Goal: Transaction & Acquisition: Purchase product/service

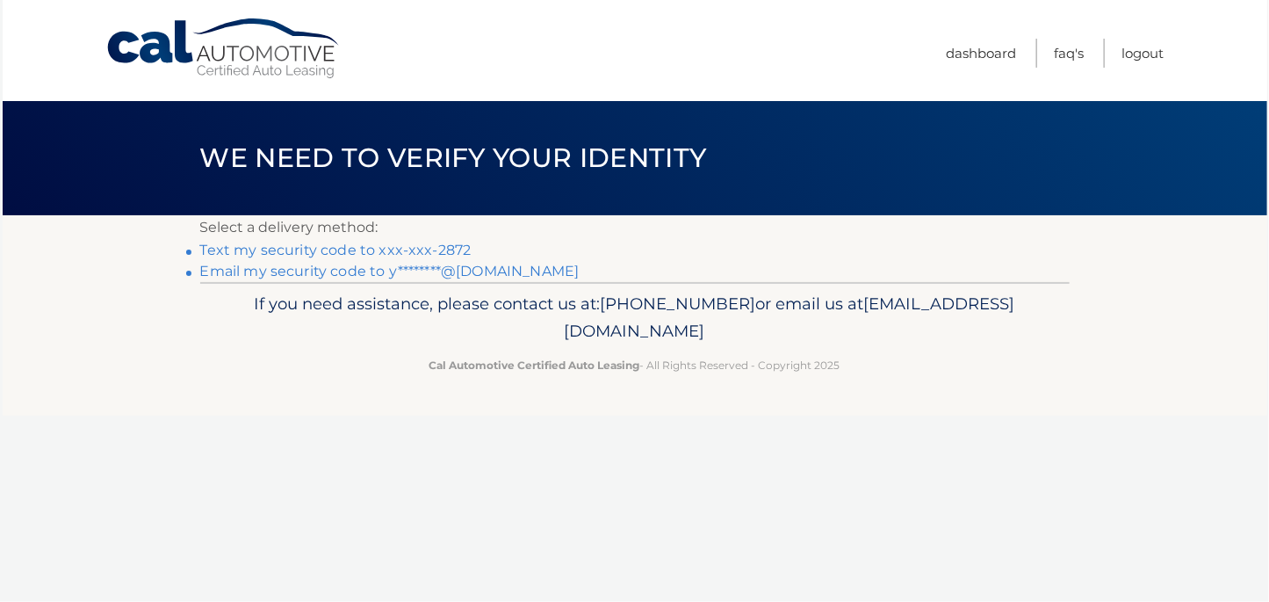
click at [407, 249] on link "Text my security code to xxx-xxx-2872" at bounding box center [335, 250] width 271 height 17
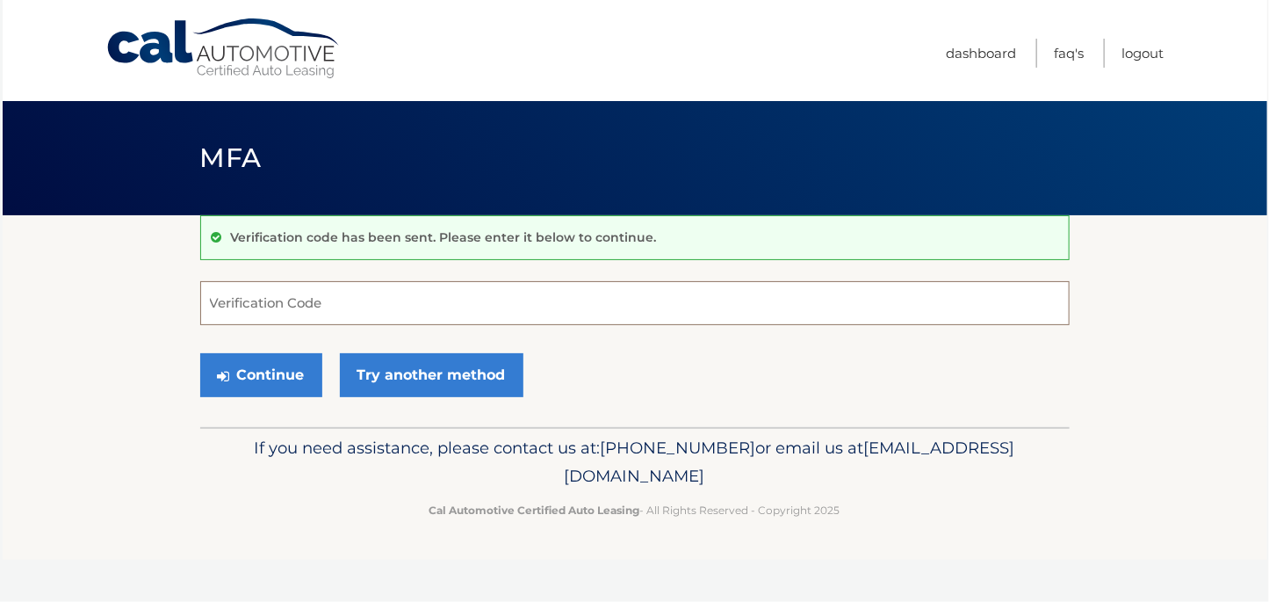
click at [283, 297] on input "Verification Code" at bounding box center [634, 303] width 869 height 44
type input "122592"
click at [264, 379] on button "Continue" at bounding box center [261, 375] width 122 height 44
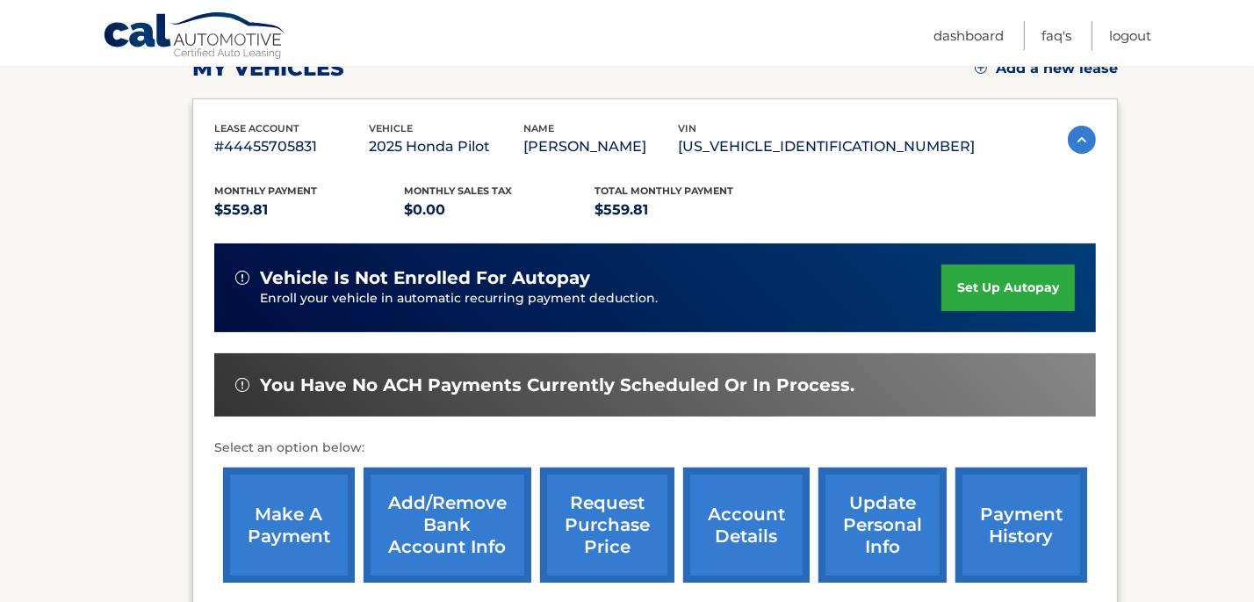
scroll to position [299, 0]
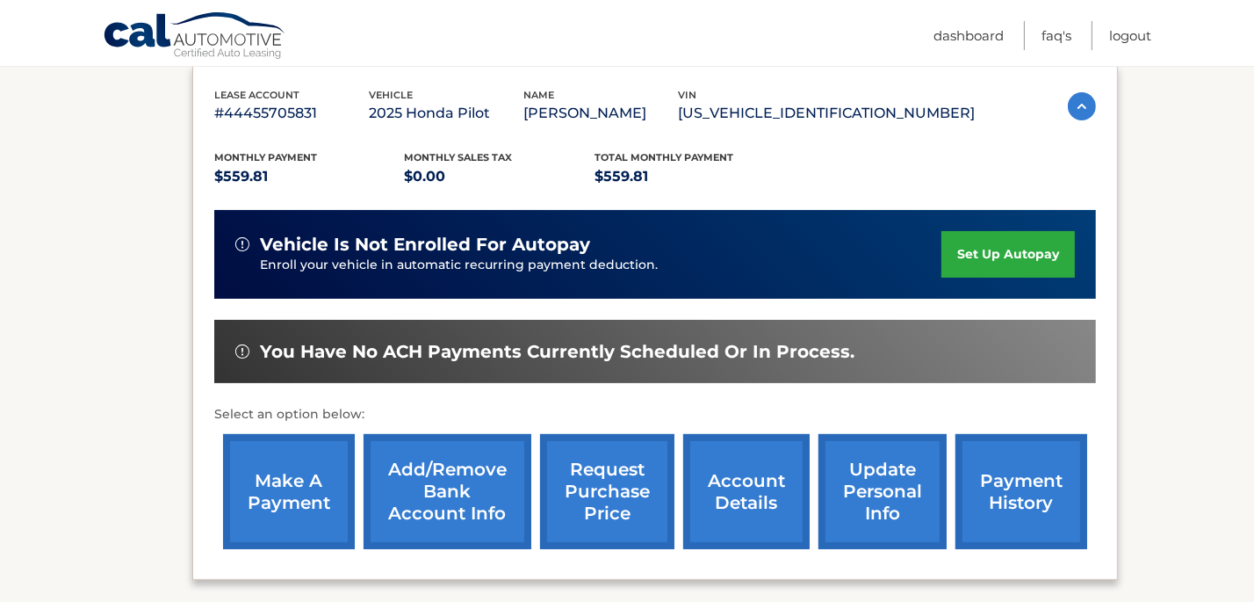
click at [281, 479] on link "make a payment" at bounding box center [289, 491] width 132 height 115
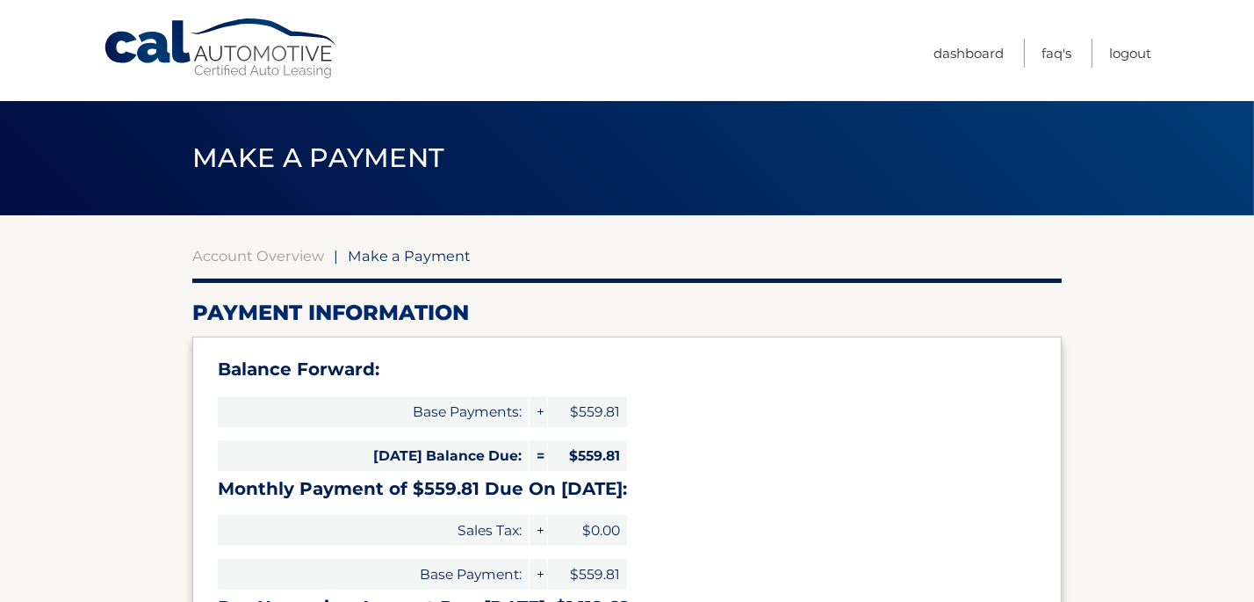
select select "OTY0YzNkNWItM2FjMC00ZTkyLWI2ZDAtNTI3MWE0MjliZGMw"
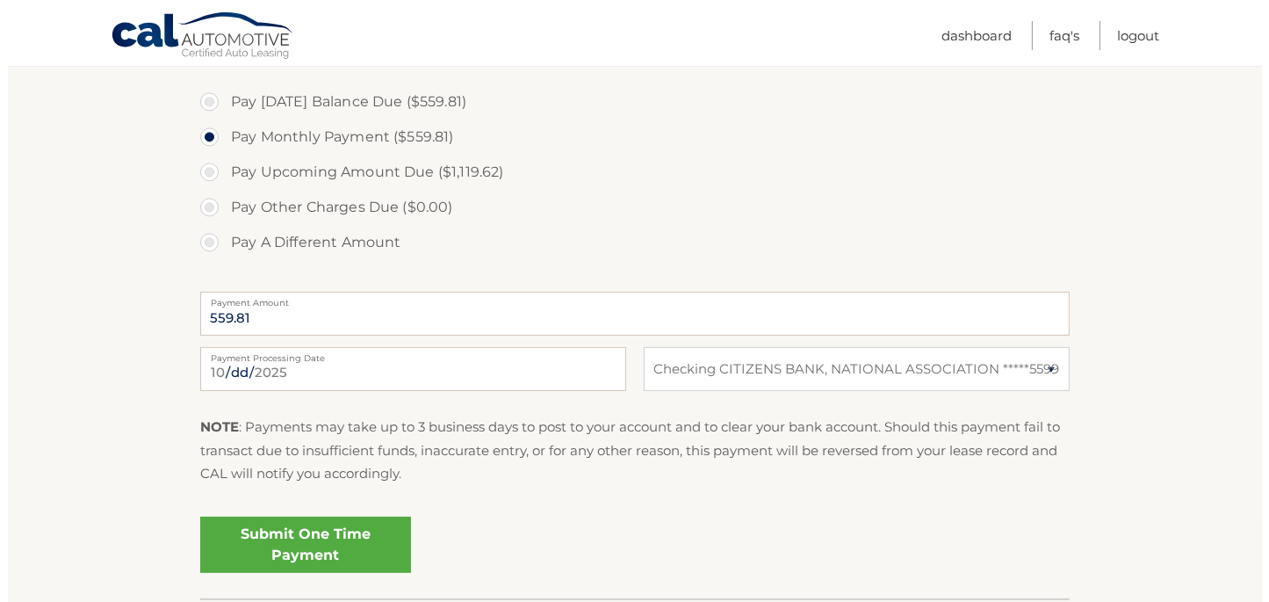
scroll to position [698, 0]
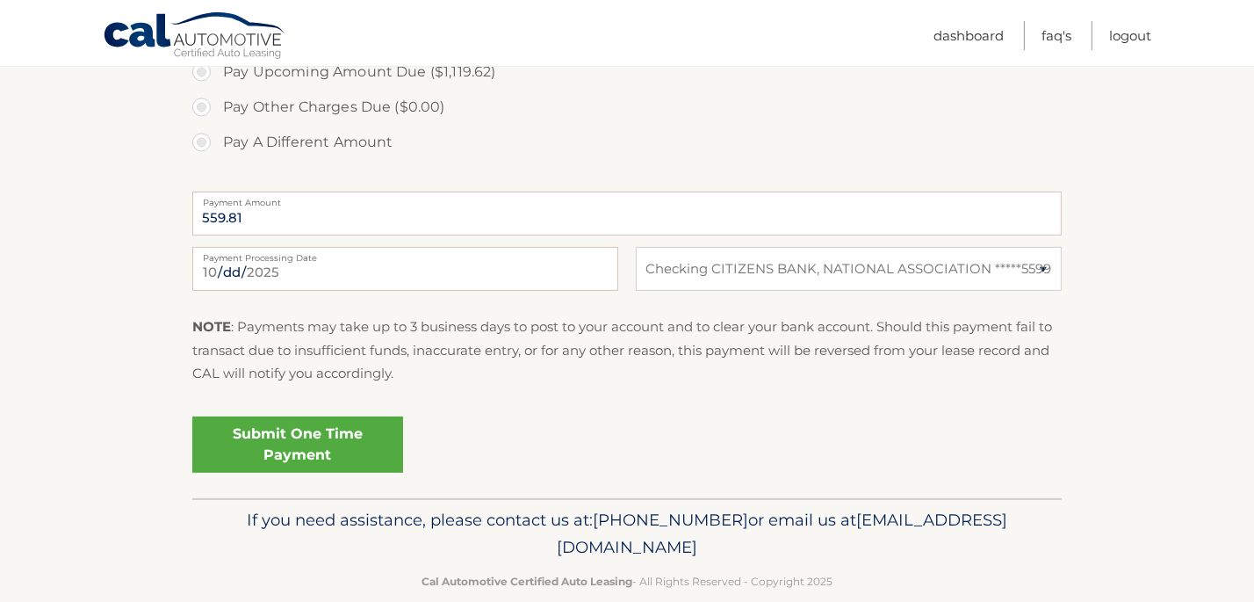
click at [325, 450] on link "Submit One Time Payment" at bounding box center [297, 444] width 211 height 56
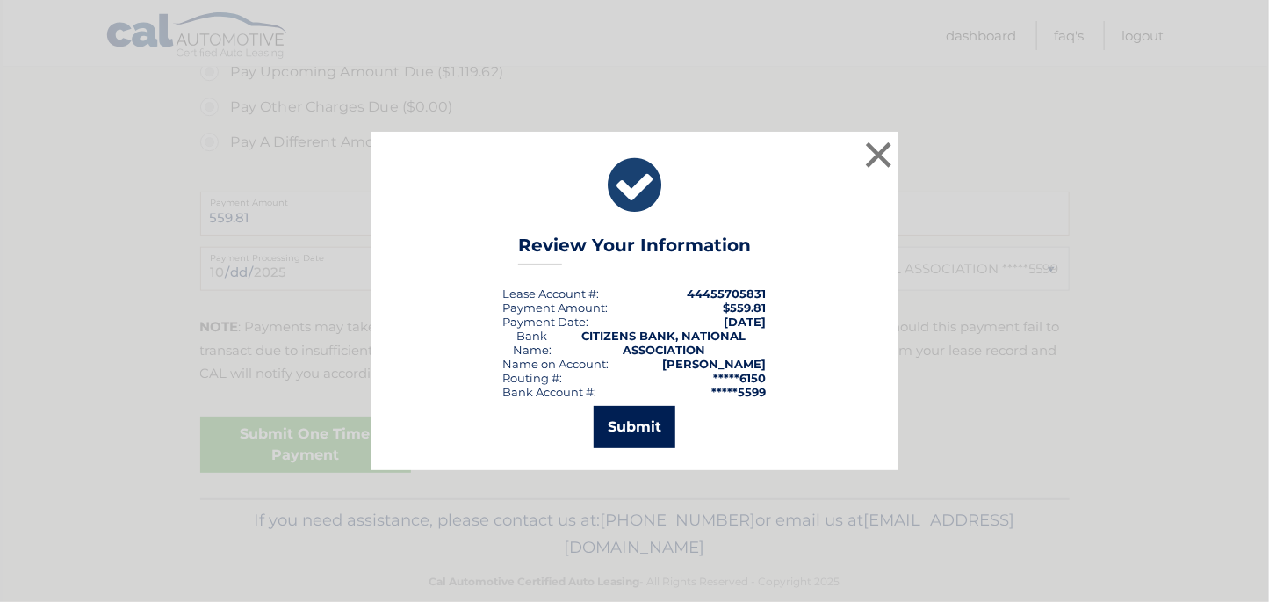
click at [650, 422] on button "Submit" at bounding box center [635, 427] width 82 height 42
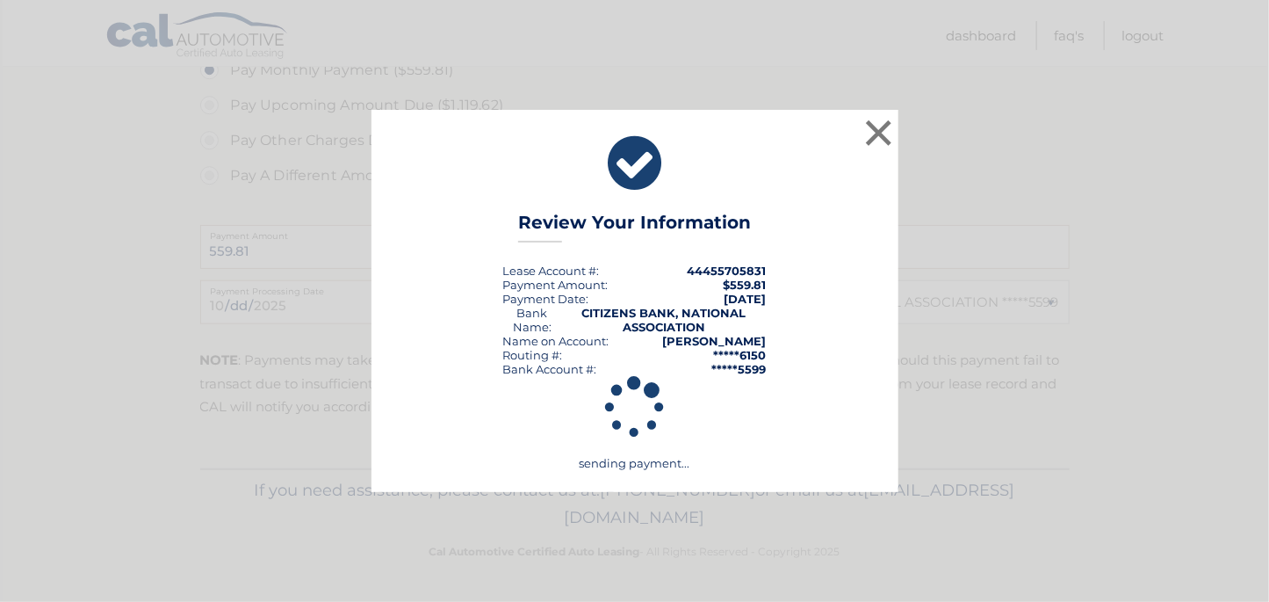
scroll to position [664, 0]
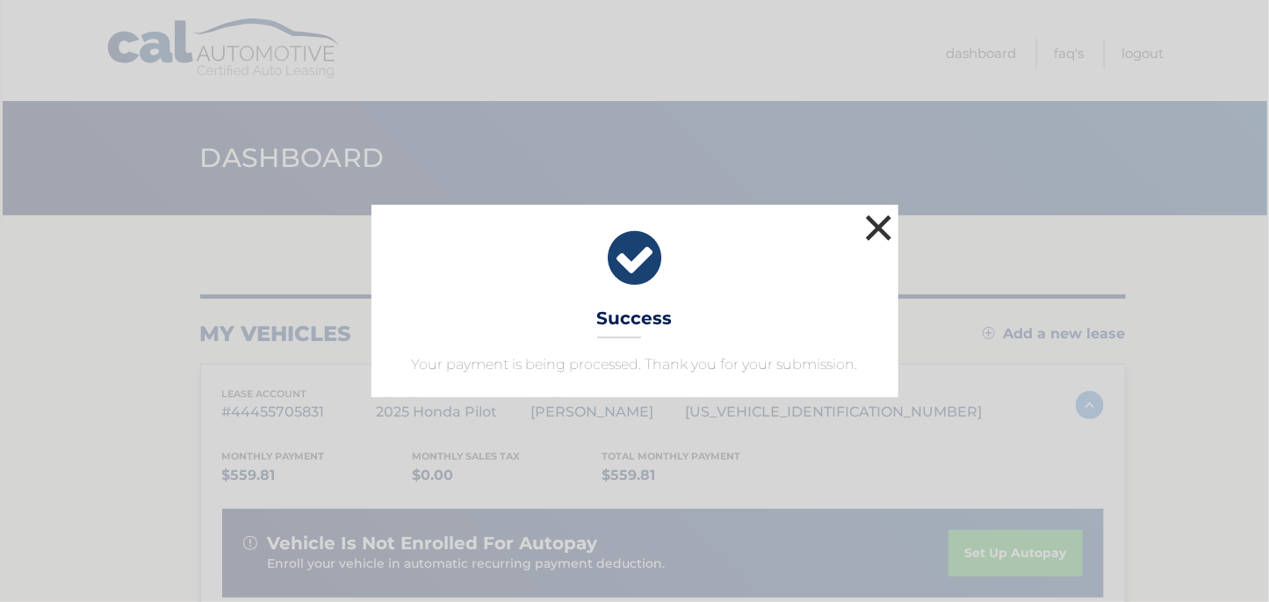
click at [883, 229] on button "×" at bounding box center [879, 227] width 35 height 35
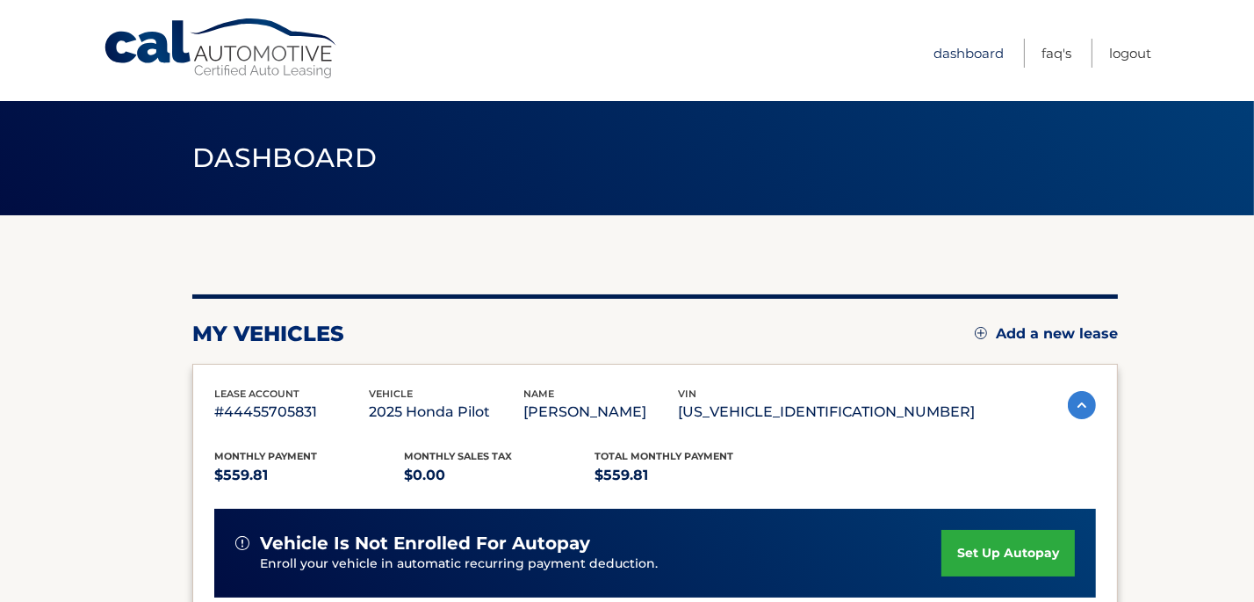
click at [957, 53] on link "Dashboard" at bounding box center [969, 53] width 70 height 29
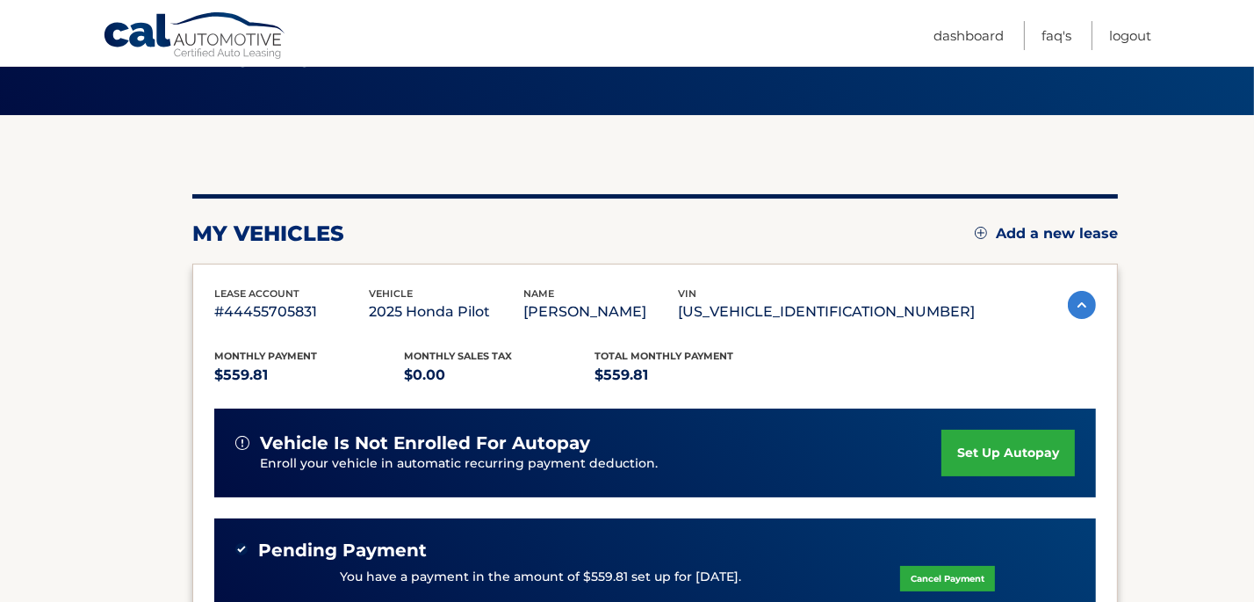
scroll to position [99, 0]
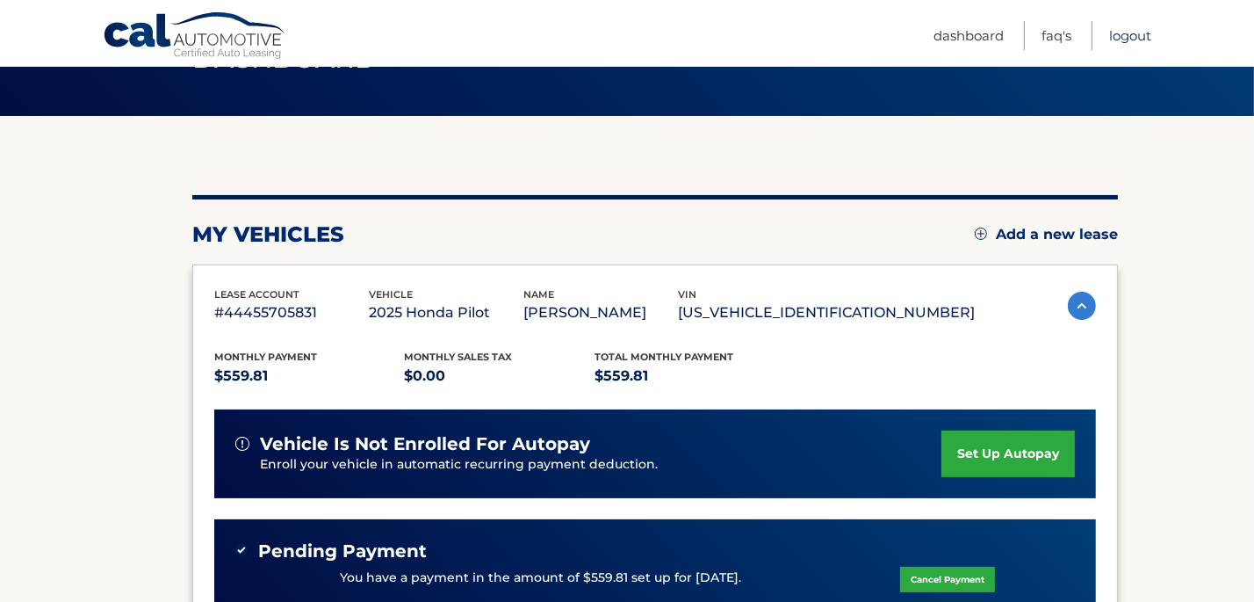
click at [1140, 35] on link "Logout" at bounding box center [1130, 35] width 42 height 29
